Goal: Information Seeking & Learning: Compare options

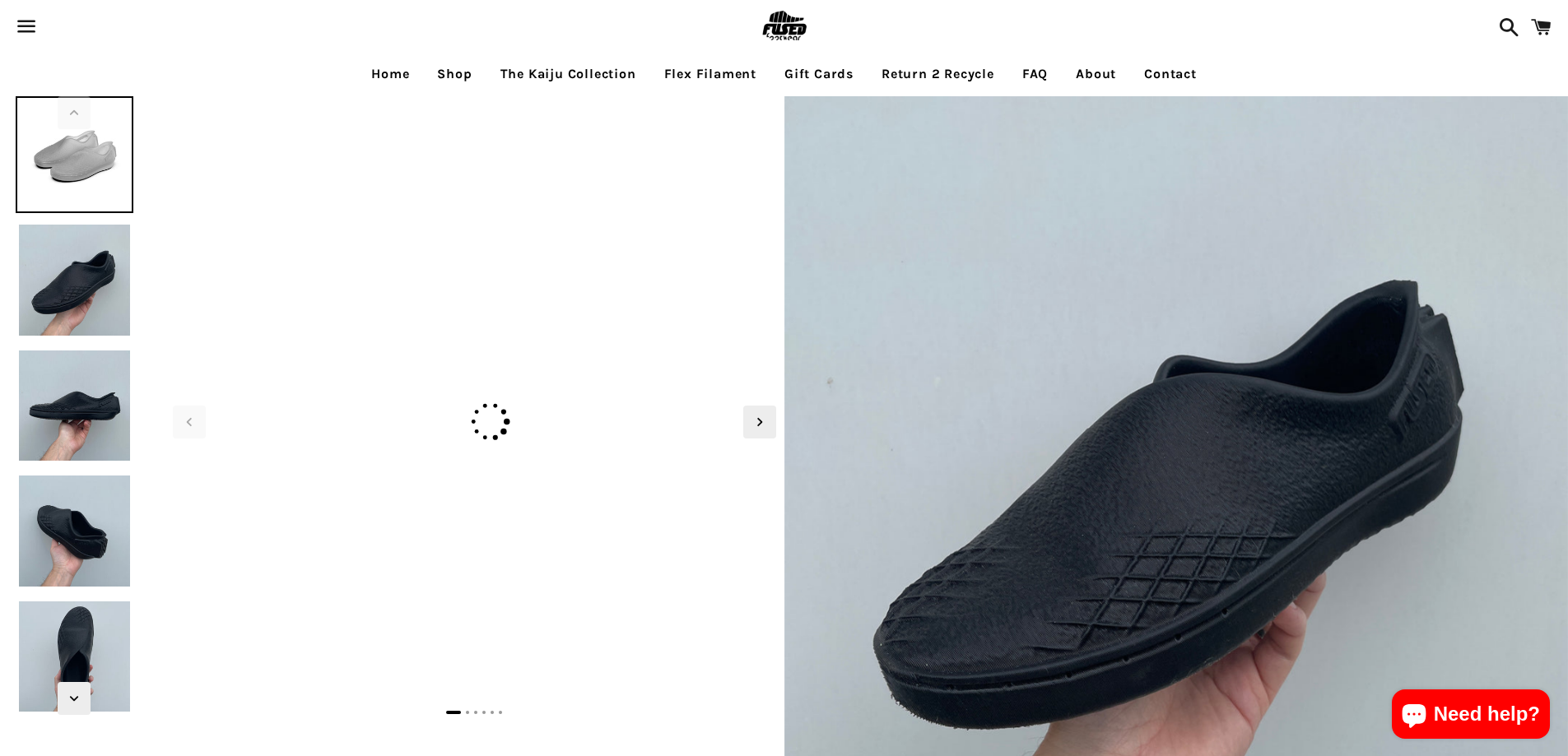
select select "**********"
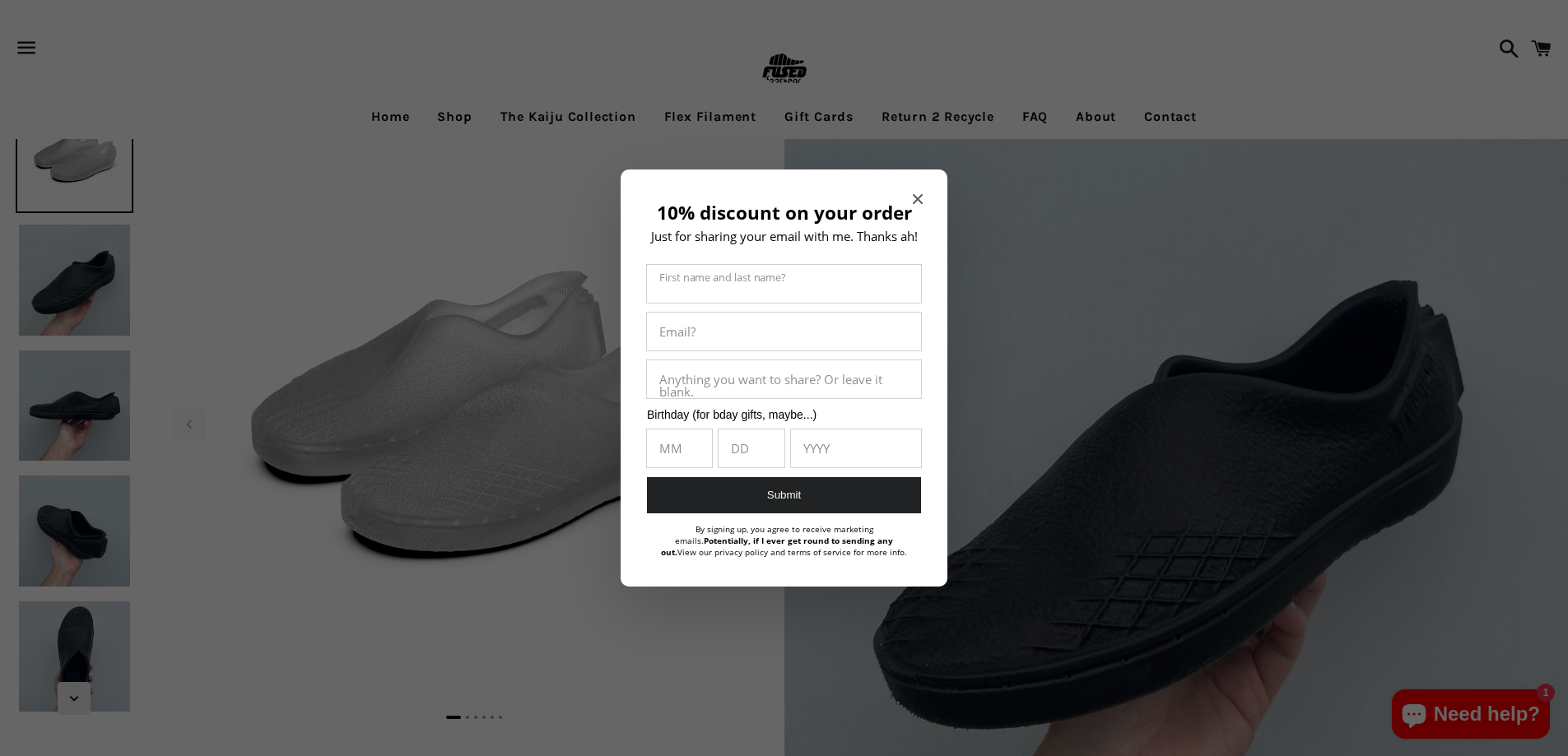
click at [915, 198] on icon "Close modal" at bounding box center [918, 199] width 10 height 10
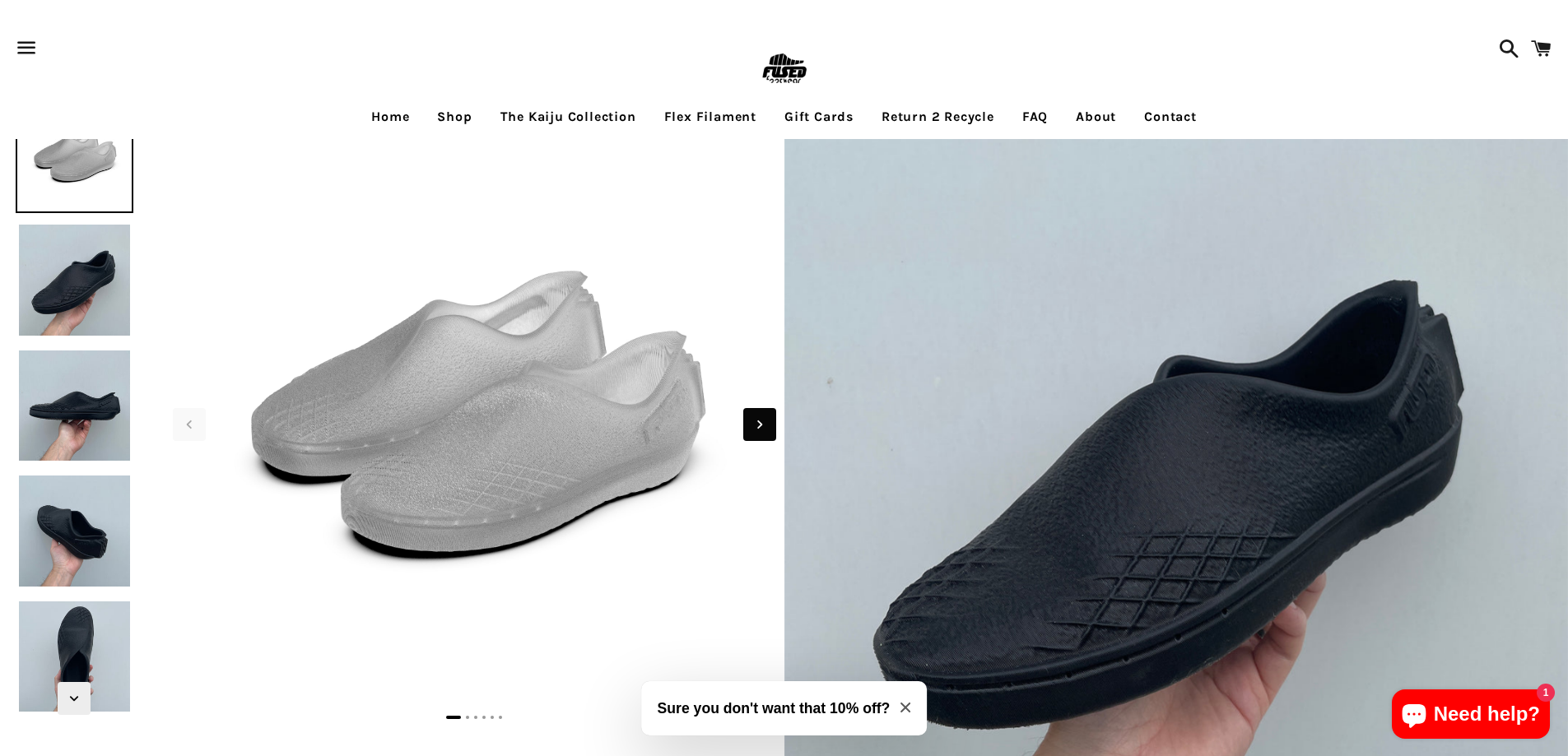
click at [760, 411] on span "Next slide" at bounding box center [759, 424] width 33 height 33
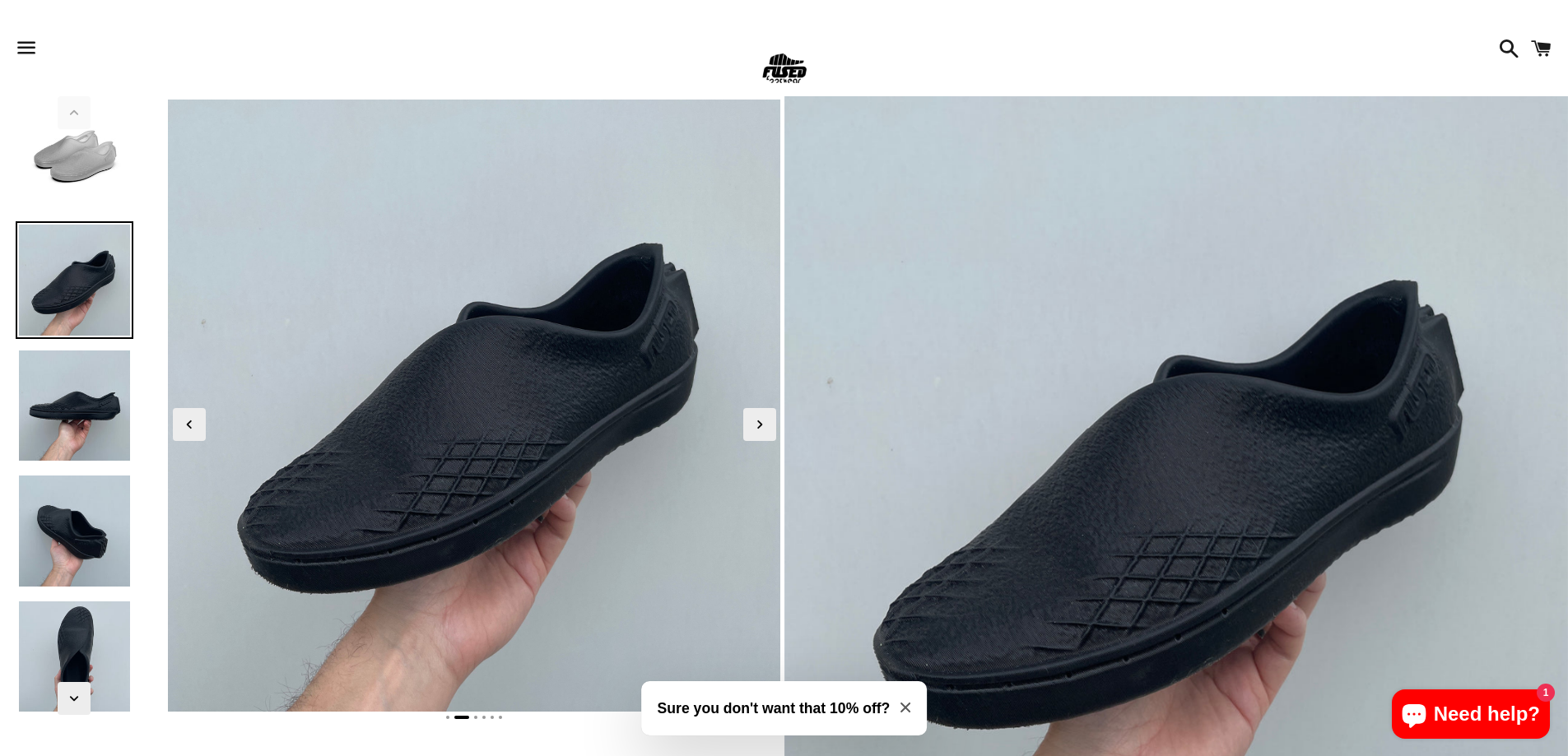
scroll to position [330, 0]
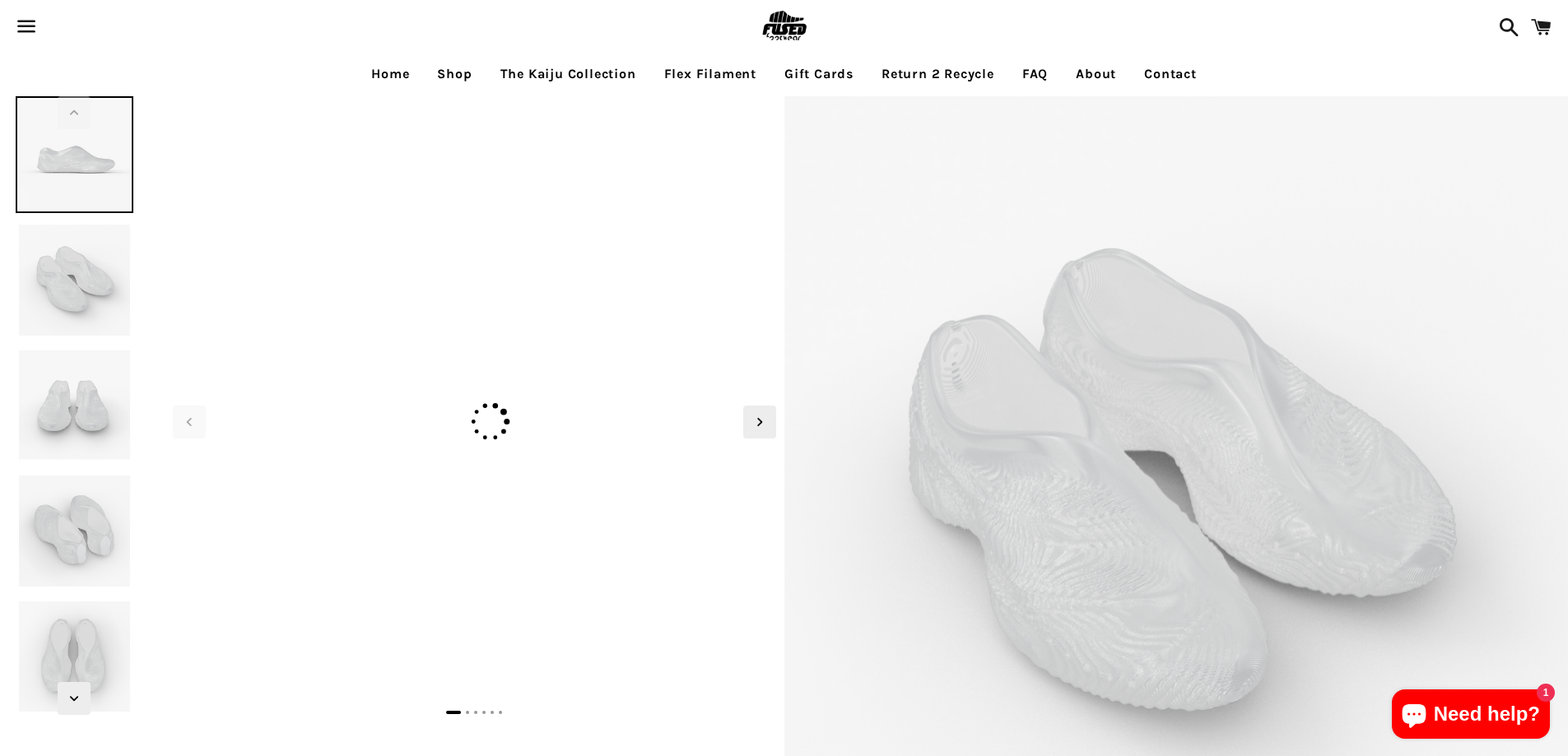
select select "**********"
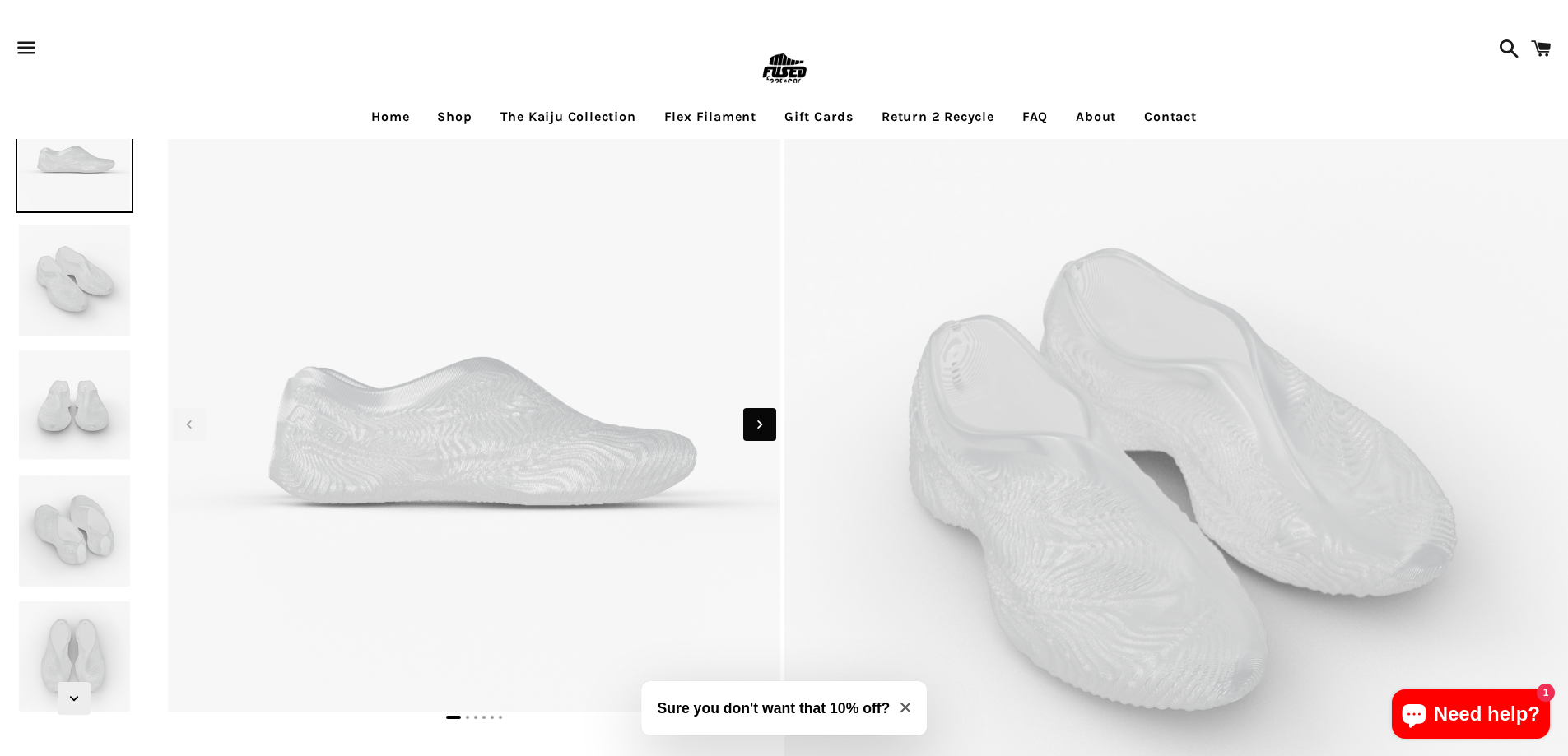
click at [775, 428] on span "Next slide" at bounding box center [759, 424] width 33 height 33
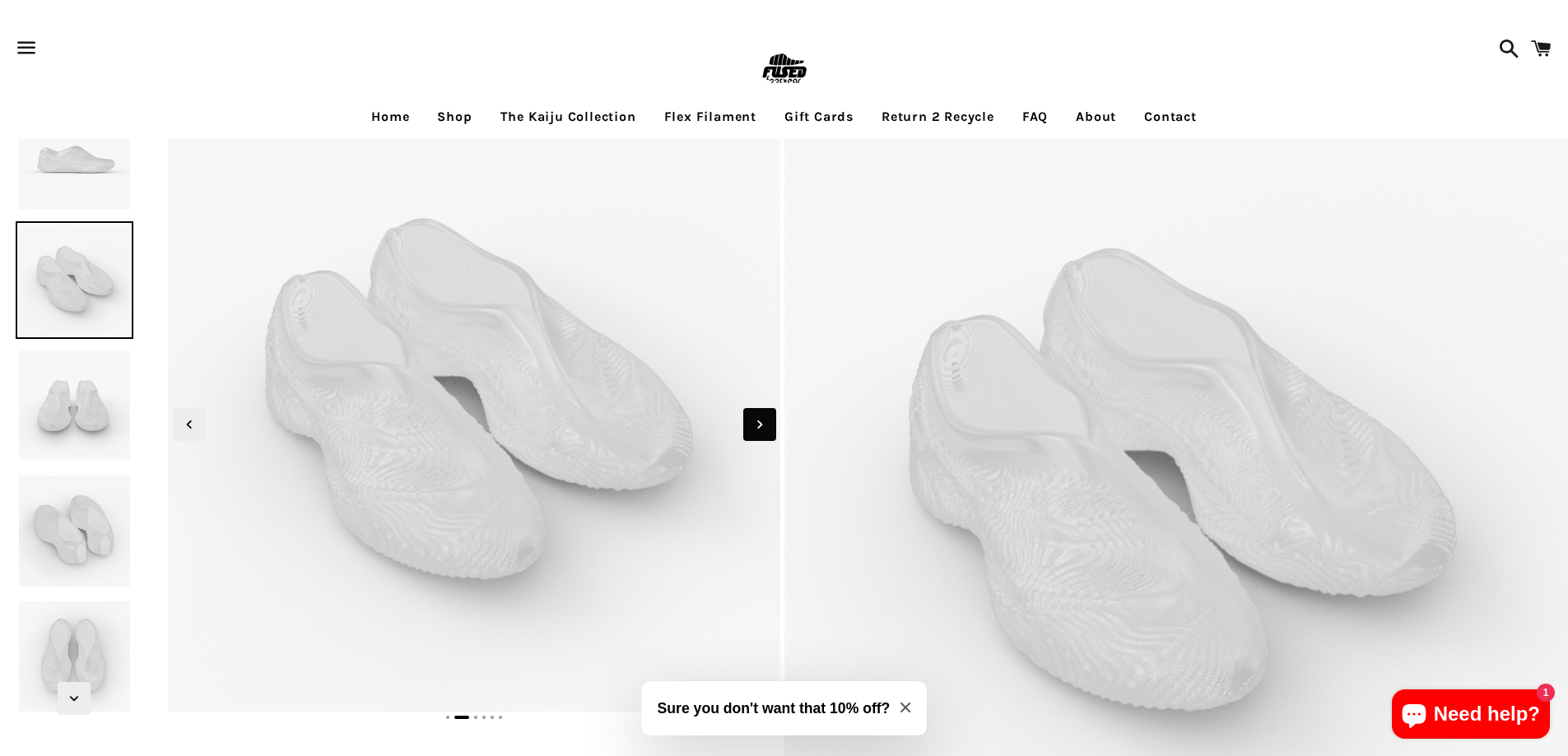
click at [775, 428] on span "Next slide" at bounding box center [759, 424] width 33 height 33
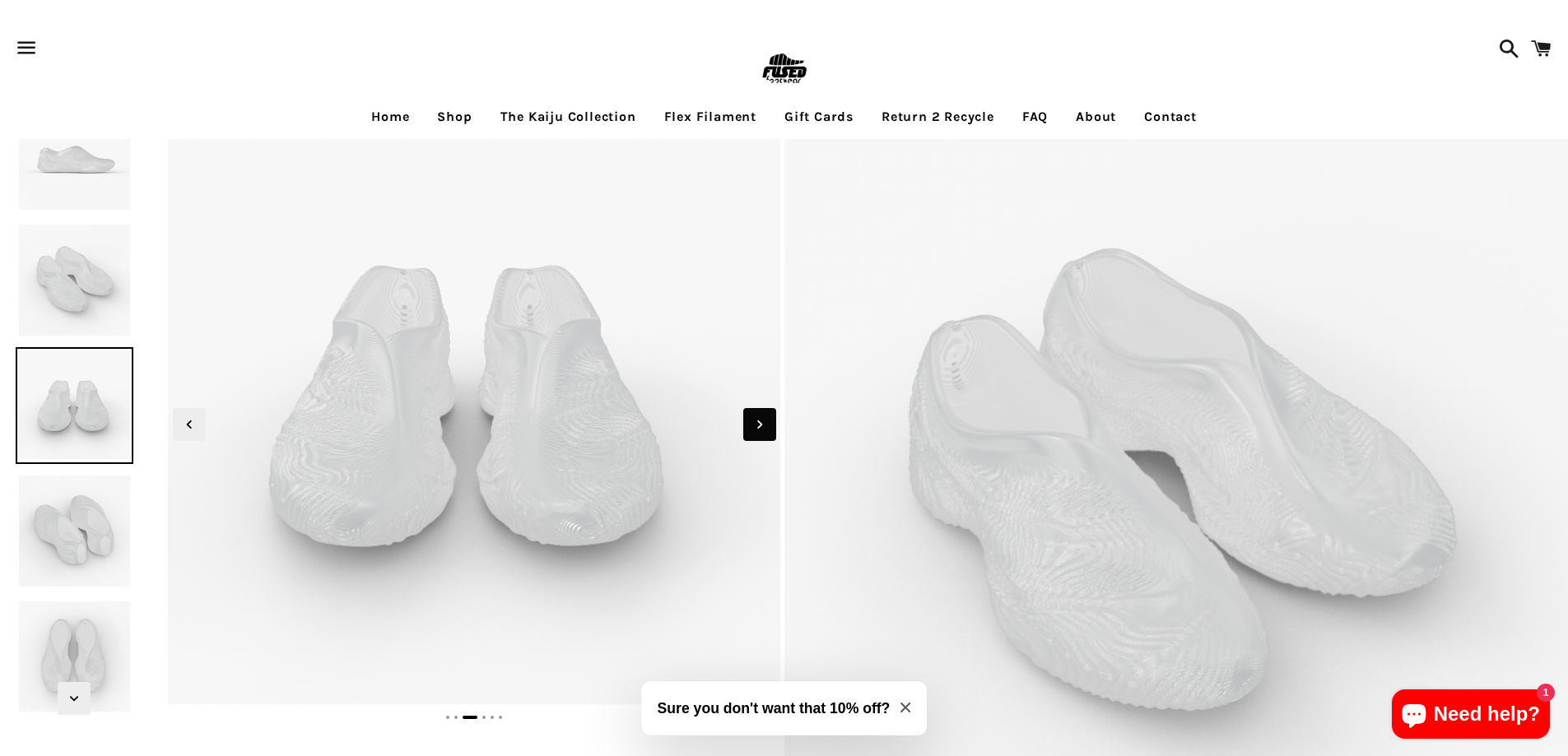
click at [775, 428] on span "Next slide" at bounding box center [759, 424] width 33 height 33
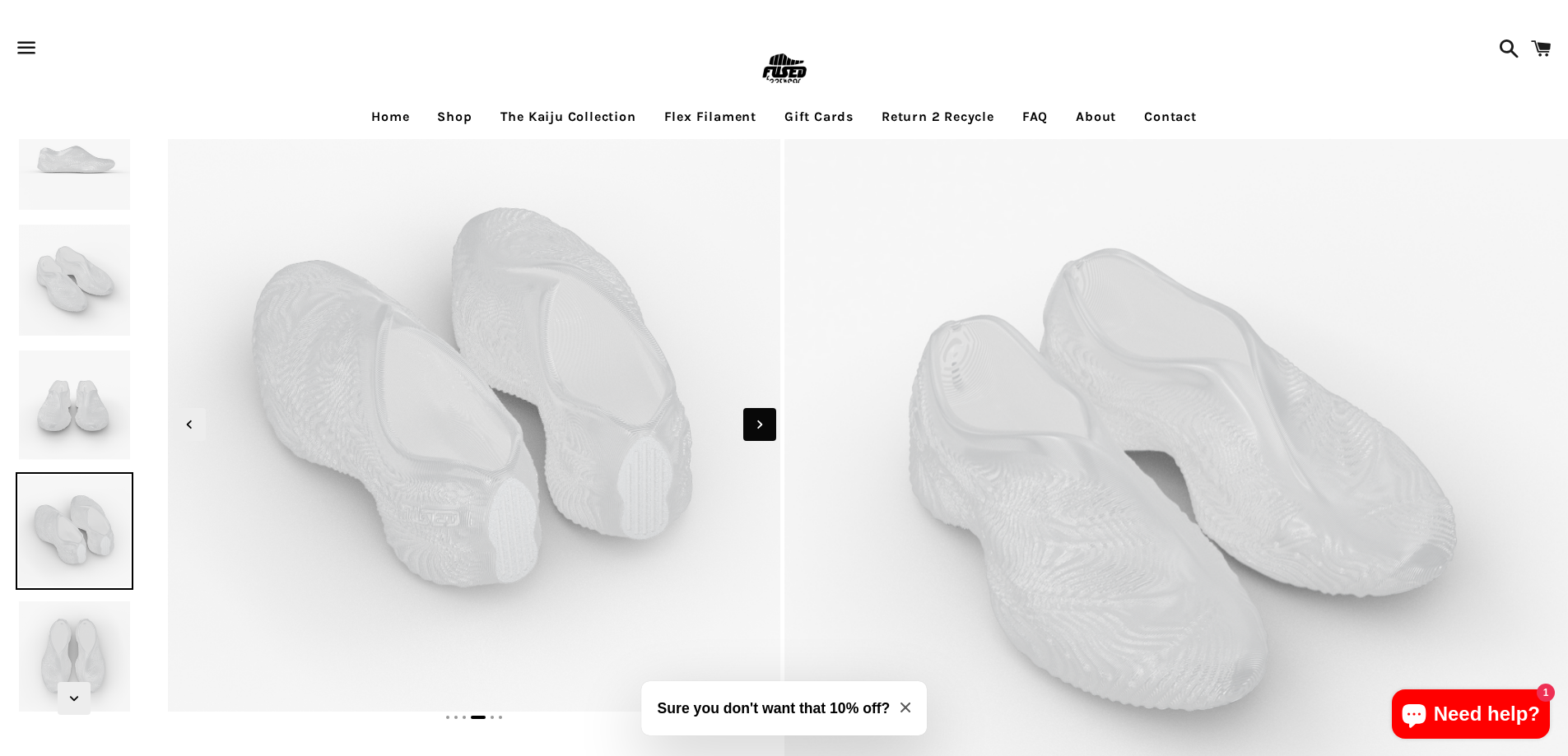
click at [775, 428] on span "Next slide" at bounding box center [759, 424] width 33 height 33
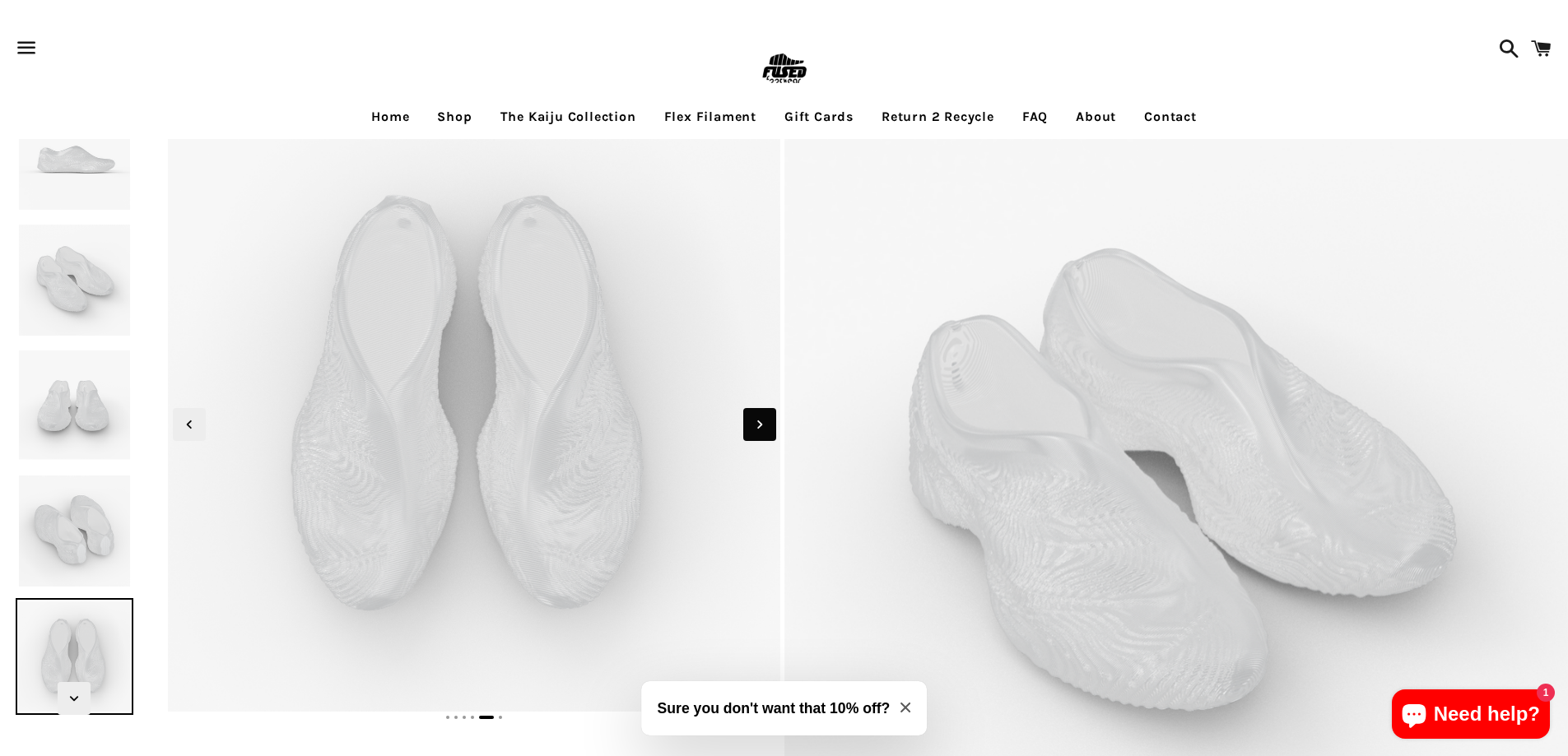
click at [775, 428] on span "Next slide" at bounding box center [759, 424] width 33 height 33
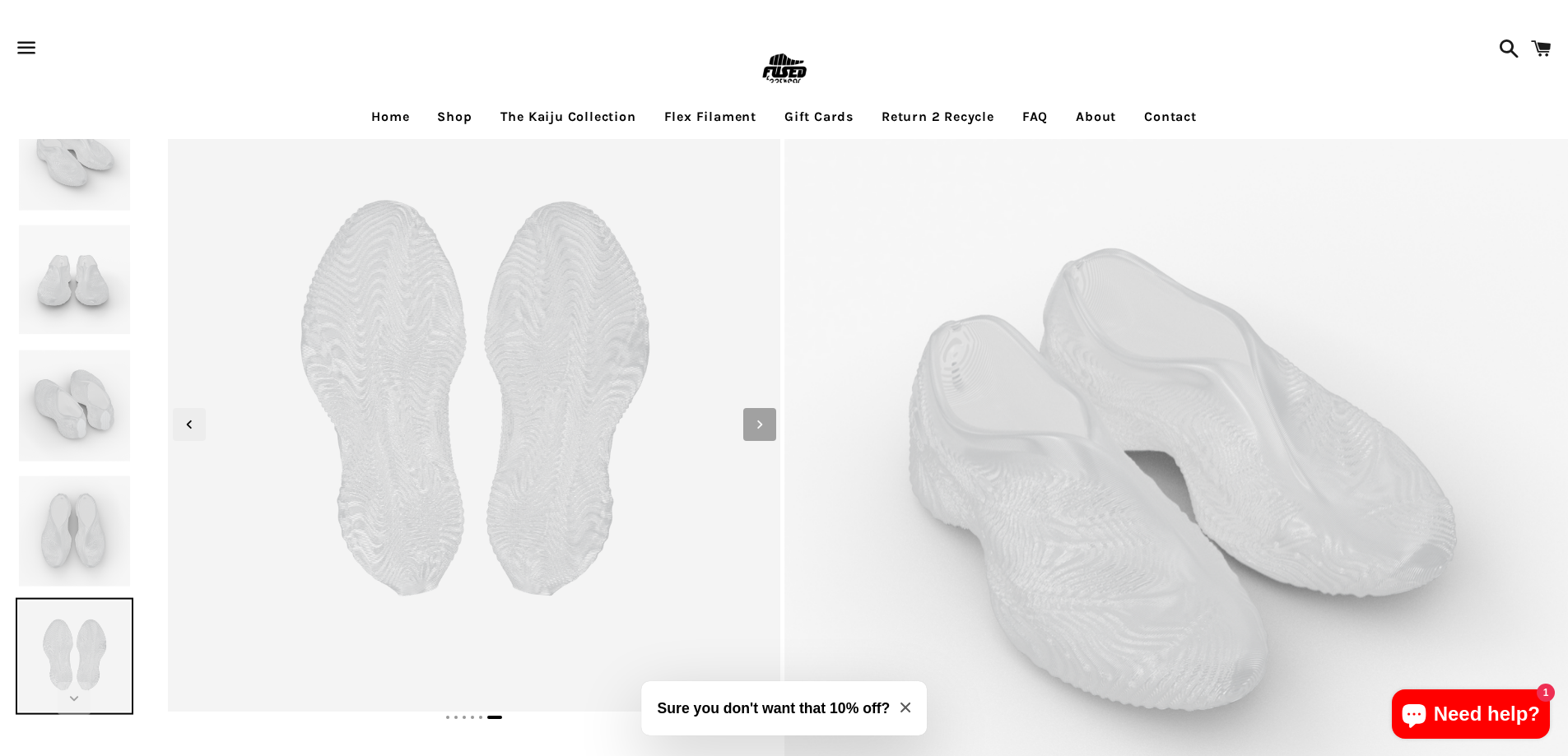
click at [775, 428] on span "Next slide" at bounding box center [759, 424] width 33 height 33
click at [765, 425] on icon "Next slide" at bounding box center [759, 424] width 18 height 18
click at [558, 111] on link "The Kaiju Collection" at bounding box center [568, 117] width 161 height 41
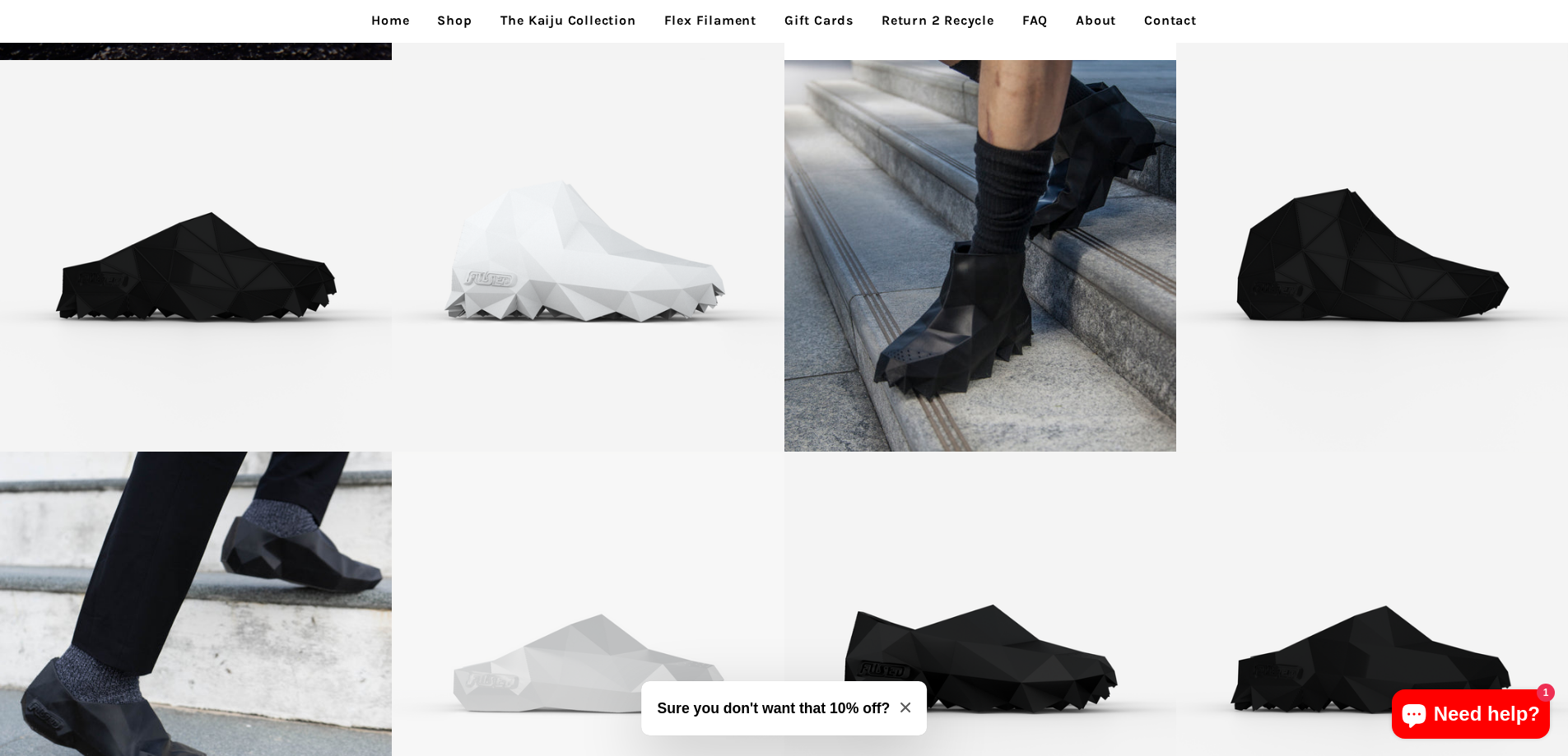
scroll to position [3397, 0]
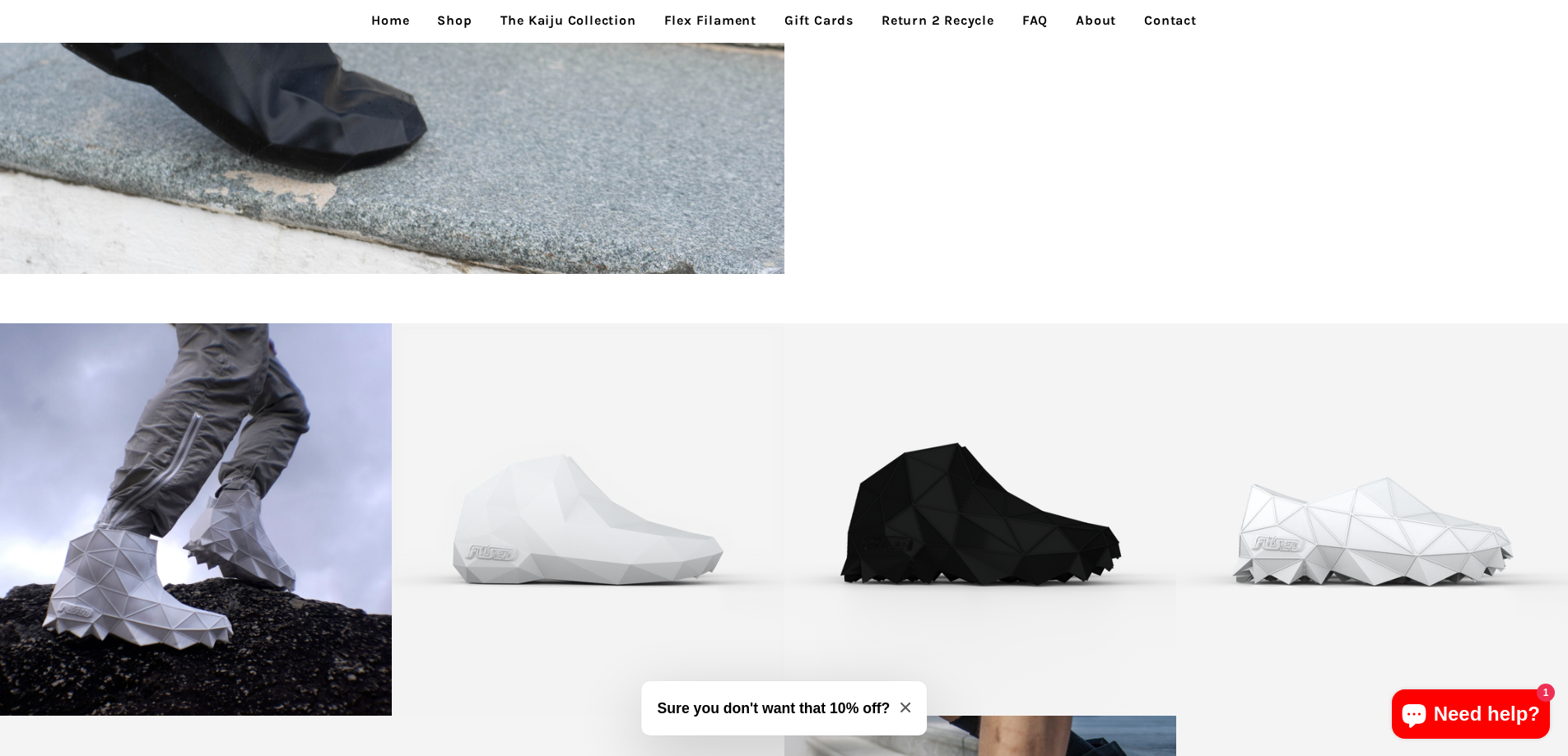
click at [459, 27] on link "Shop" at bounding box center [454, 21] width 59 height 41
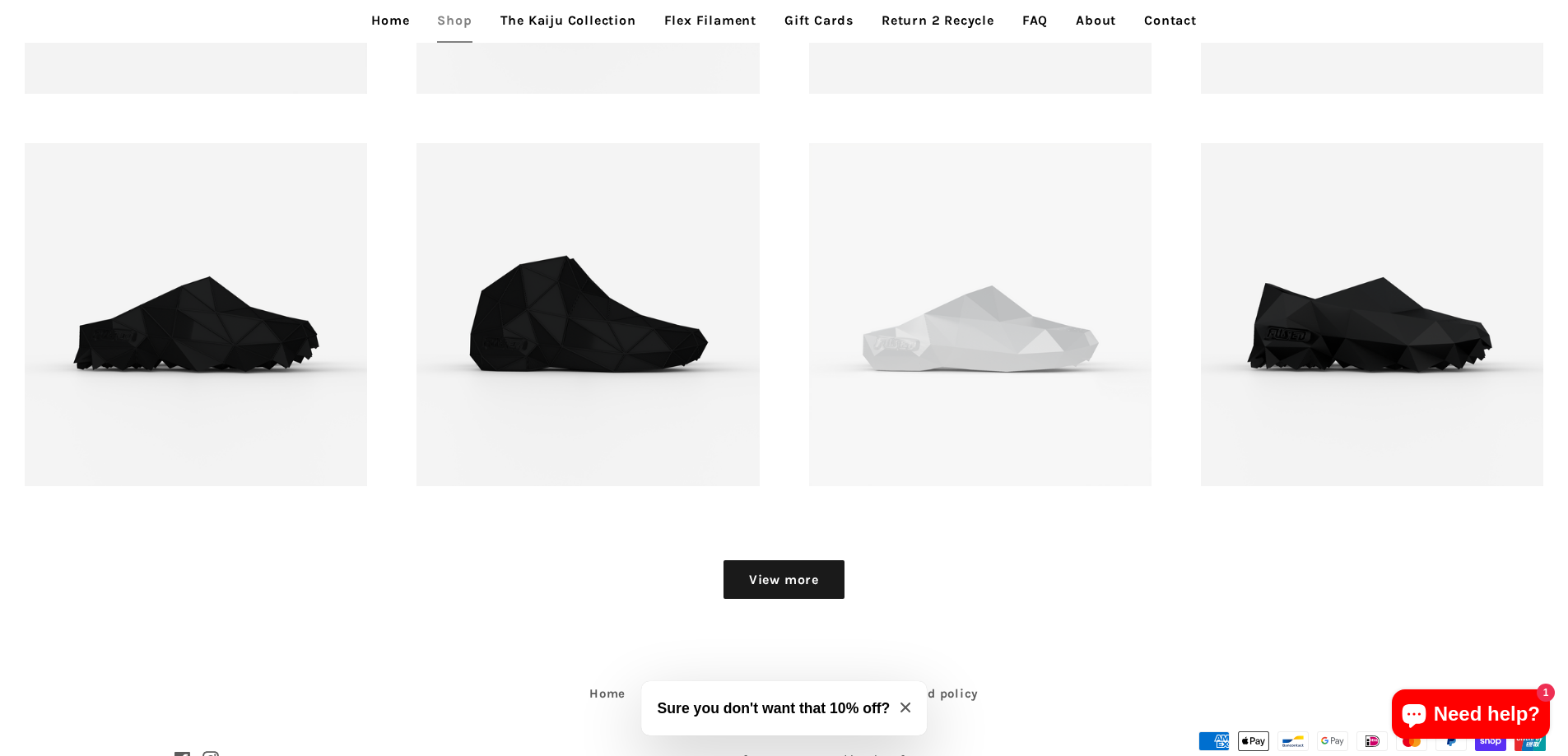
scroll to position [2453, 0]
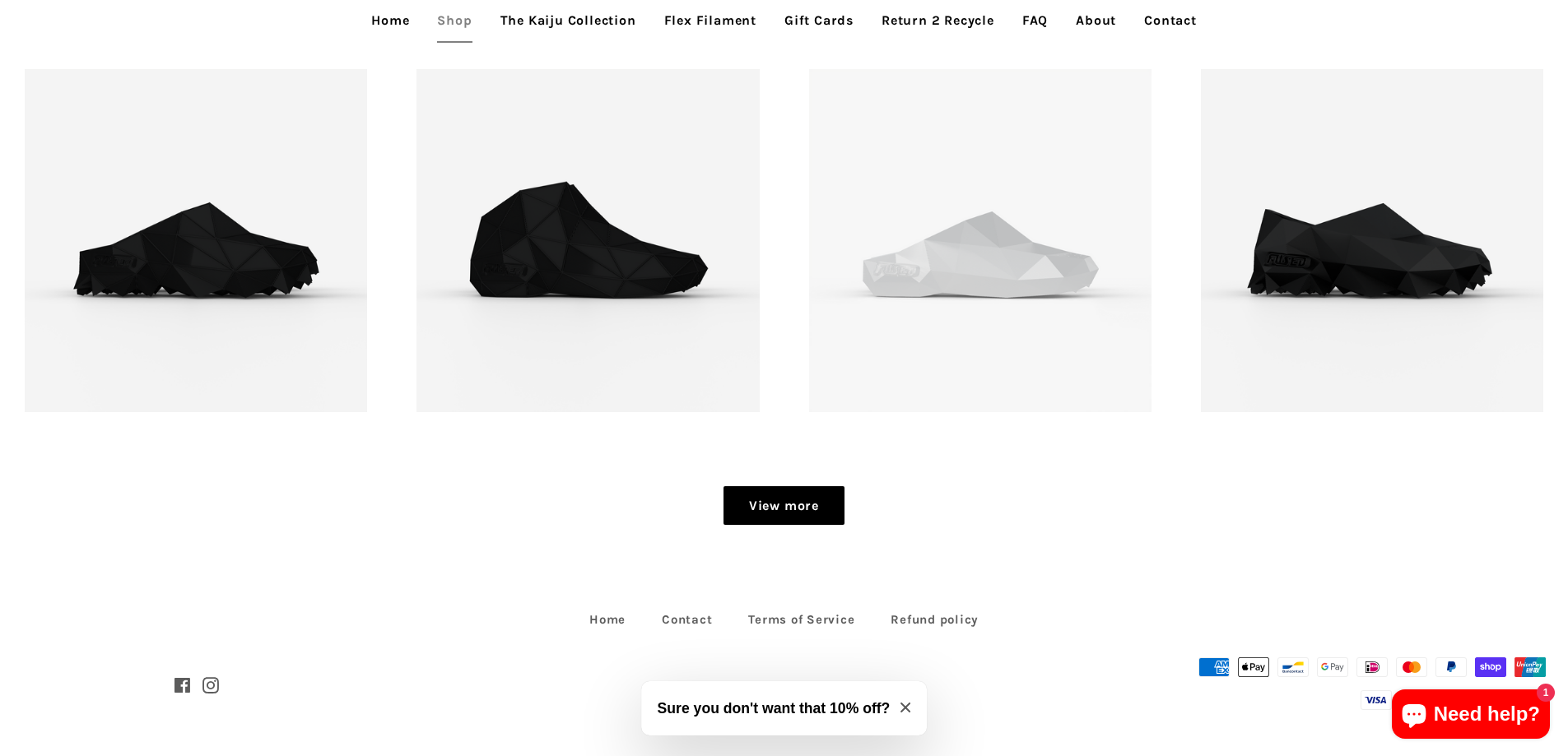
click at [785, 500] on link "View more" at bounding box center [784, 506] width 121 height 39
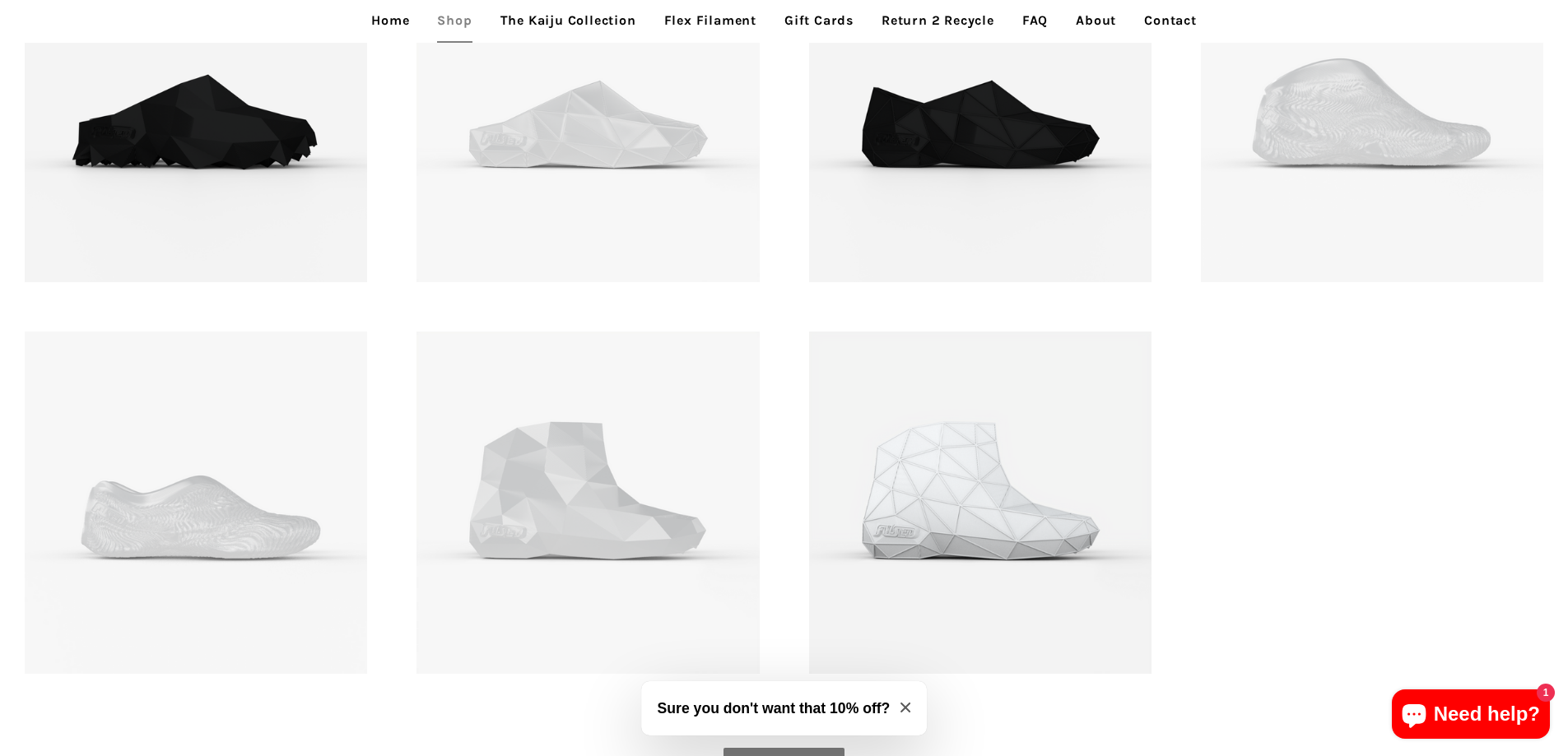
scroll to position [3111, 0]
